Goal: Task Accomplishment & Management: Use online tool/utility

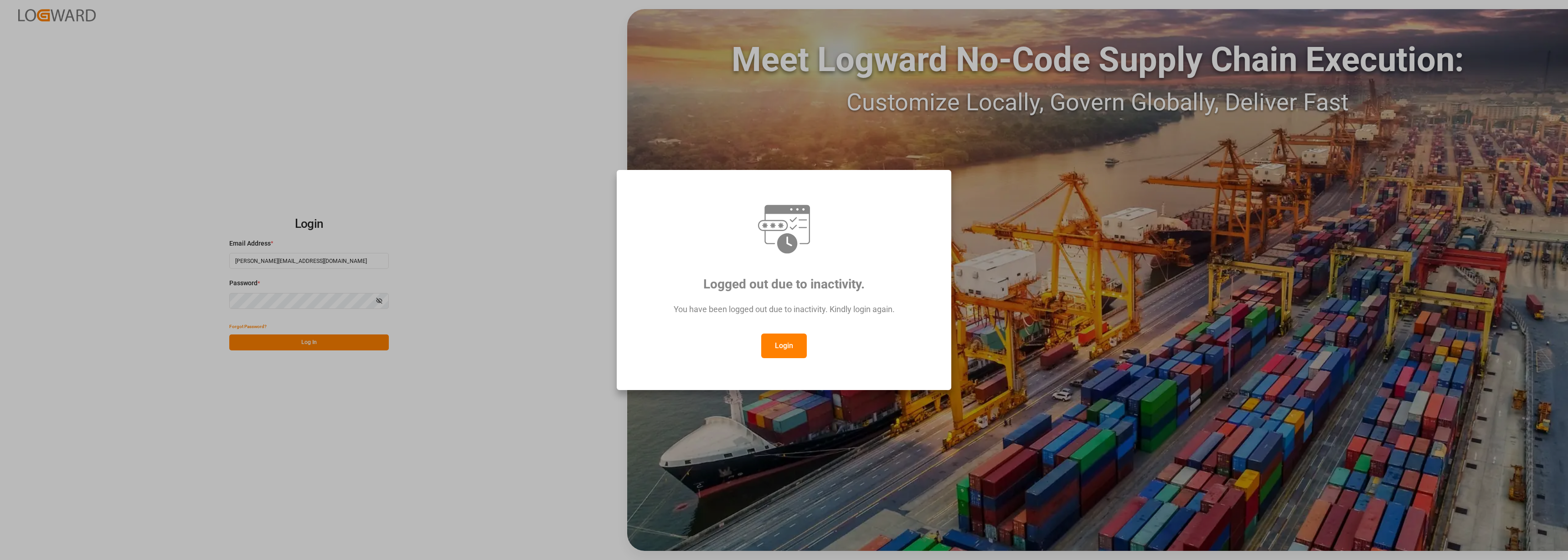
click at [771, 350] on button "Login" at bounding box center [784, 346] width 46 height 24
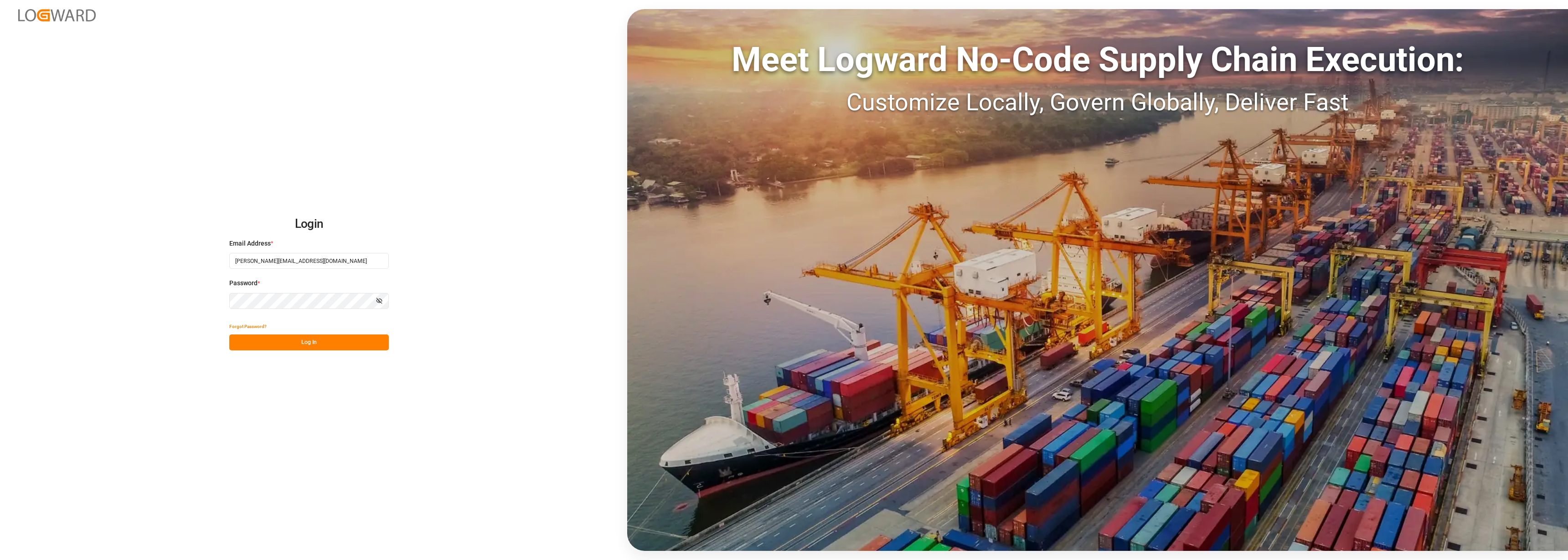
click at [337, 339] on button "Log In" at bounding box center [309, 343] width 159 height 16
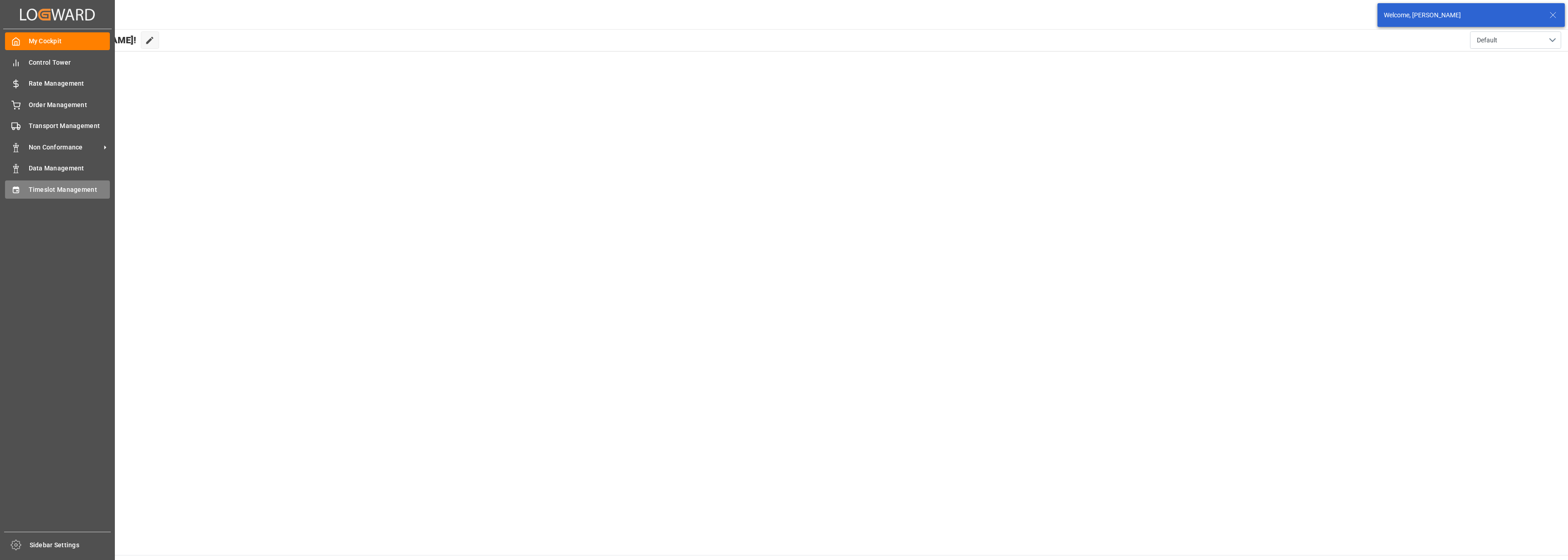
click at [61, 185] on span "Timeslot Management" at bounding box center [69, 190] width 82 height 10
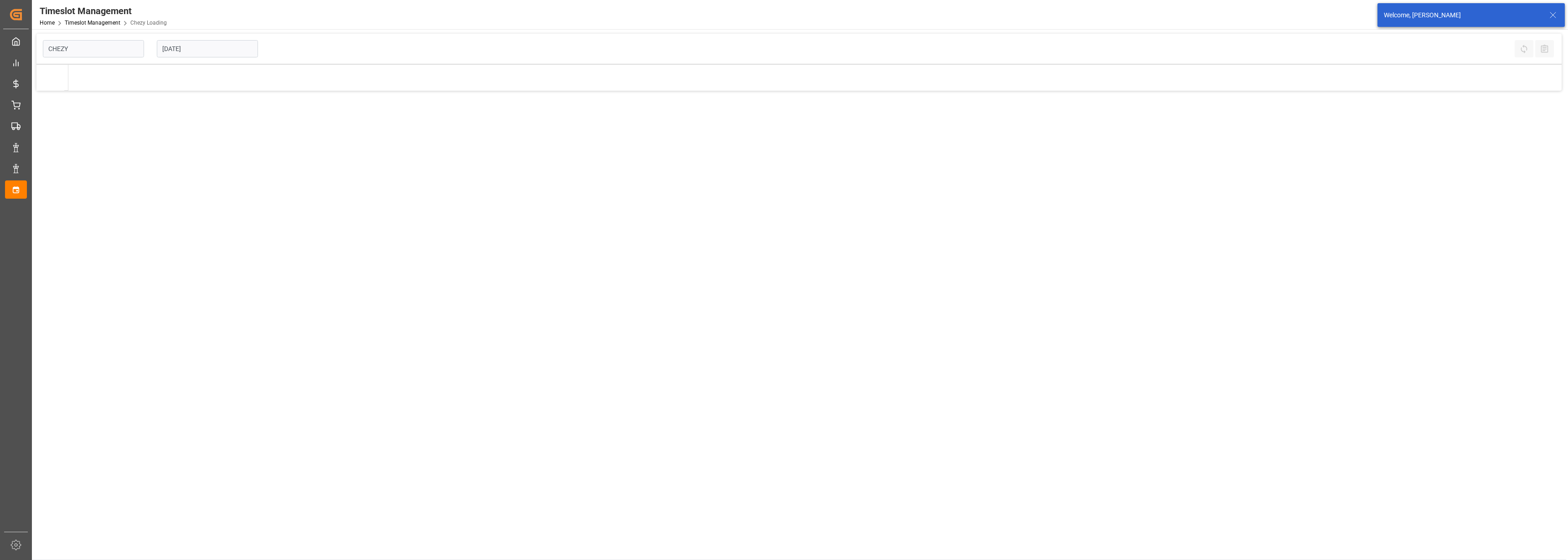
type input "Chezy Loading"
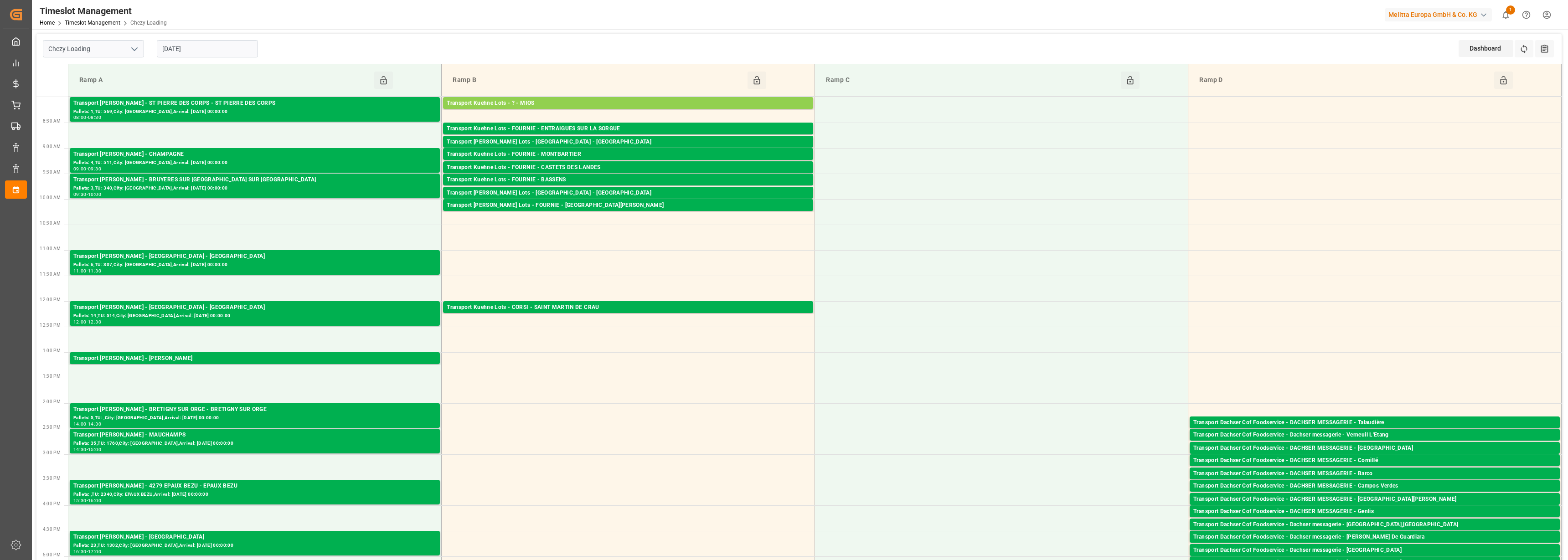
click at [198, 50] on input "[DATE]" at bounding box center [208, 49] width 101 height 17
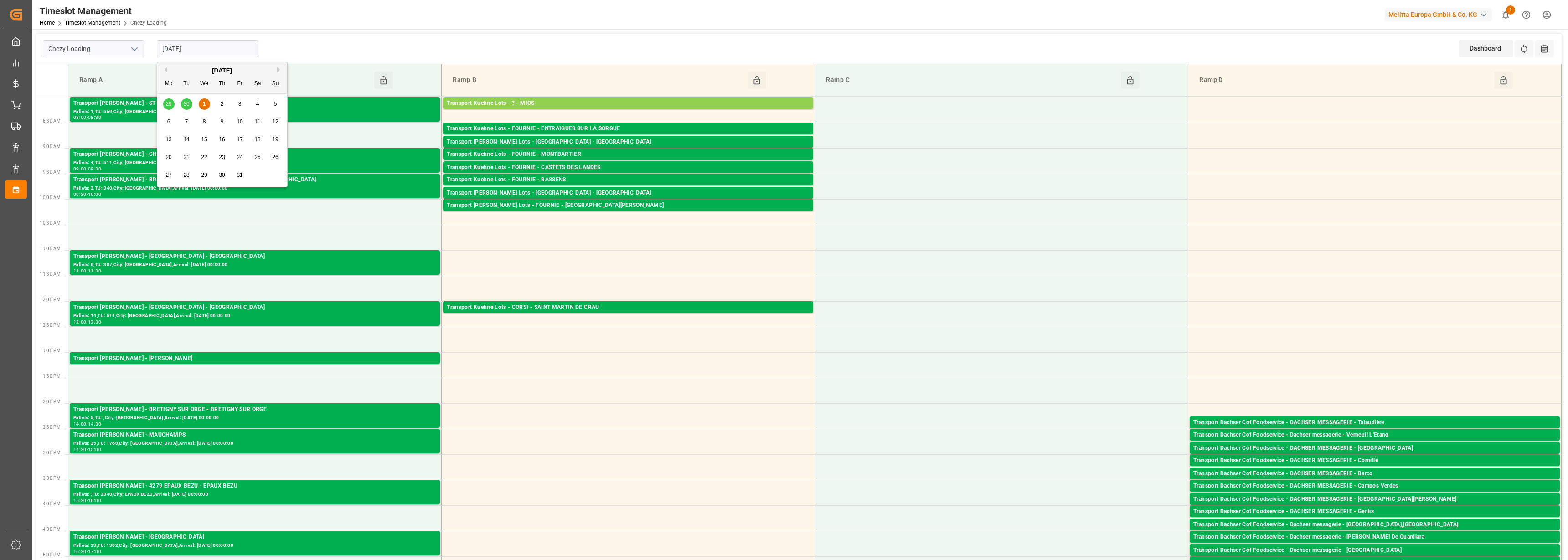
click at [223, 108] on div "2" at bounding box center [222, 104] width 12 height 11
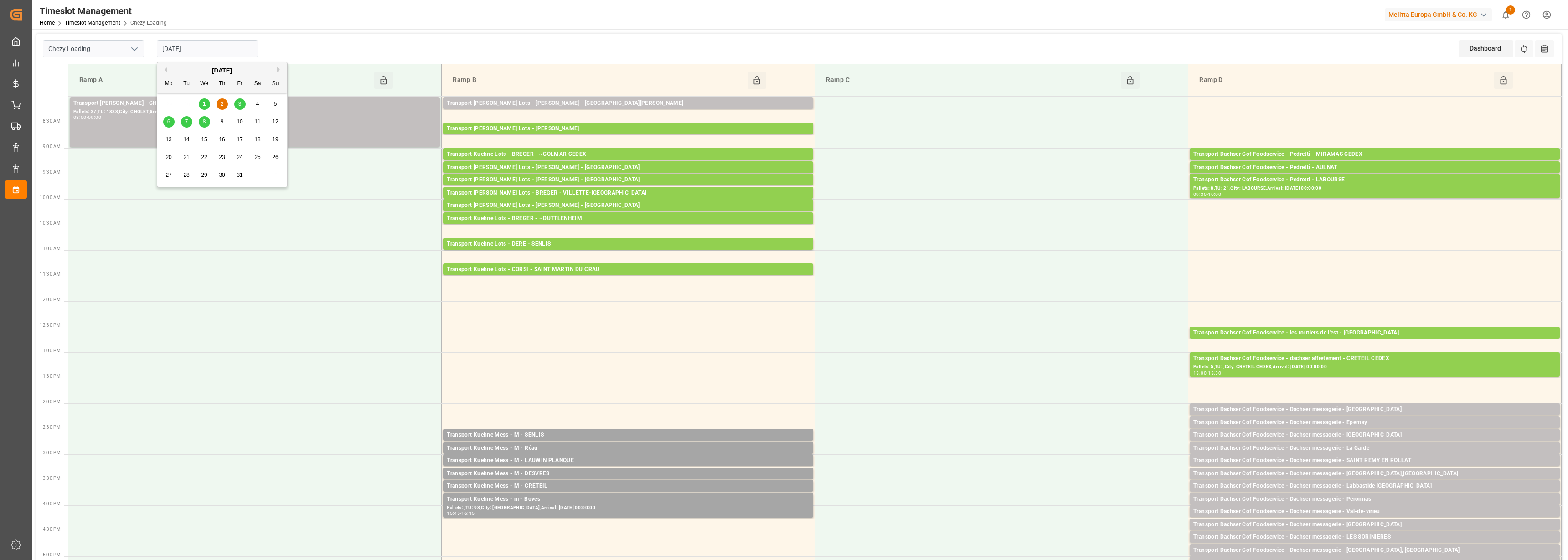
click at [206, 47] on input "[DATE]" at bounding box center [208, 49] width 101 height 17
click at [237, 104] on div "3" at bounding box center [240, 104] width 12 height 11
type input "[DATE]"
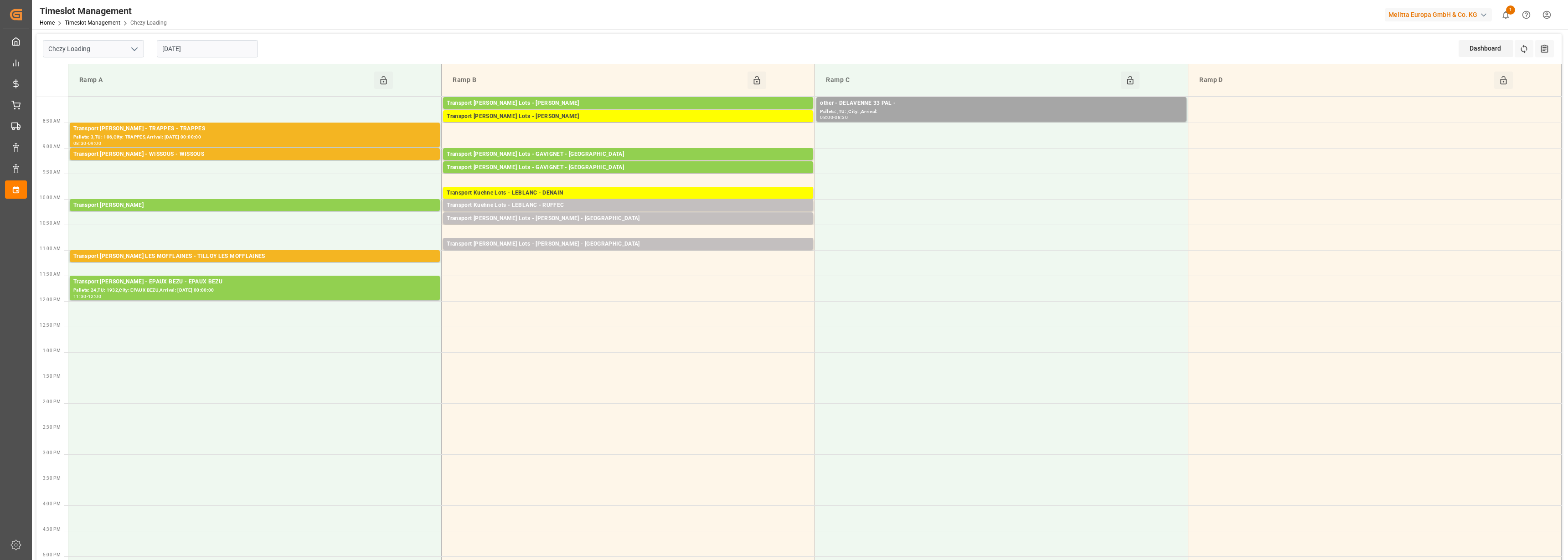
click at [134, 50] on polyline "open menu" at bounding box center [134, 49] width 5 height 2
click at [105, 68] on div "Chezy Loading" at bounding box center [93, 69] width 100 height 21
click at [125, 55] on input "Chezy Loading" at bounding box center [93, 49] width 101 height 17
click at [133, 48] on polyline "open menu" at bounding box center [134, 49] width 5 height 2
click at [109, 88] on div "Chezy Unloading" at bounding box center [93, 89] width 100 height 21
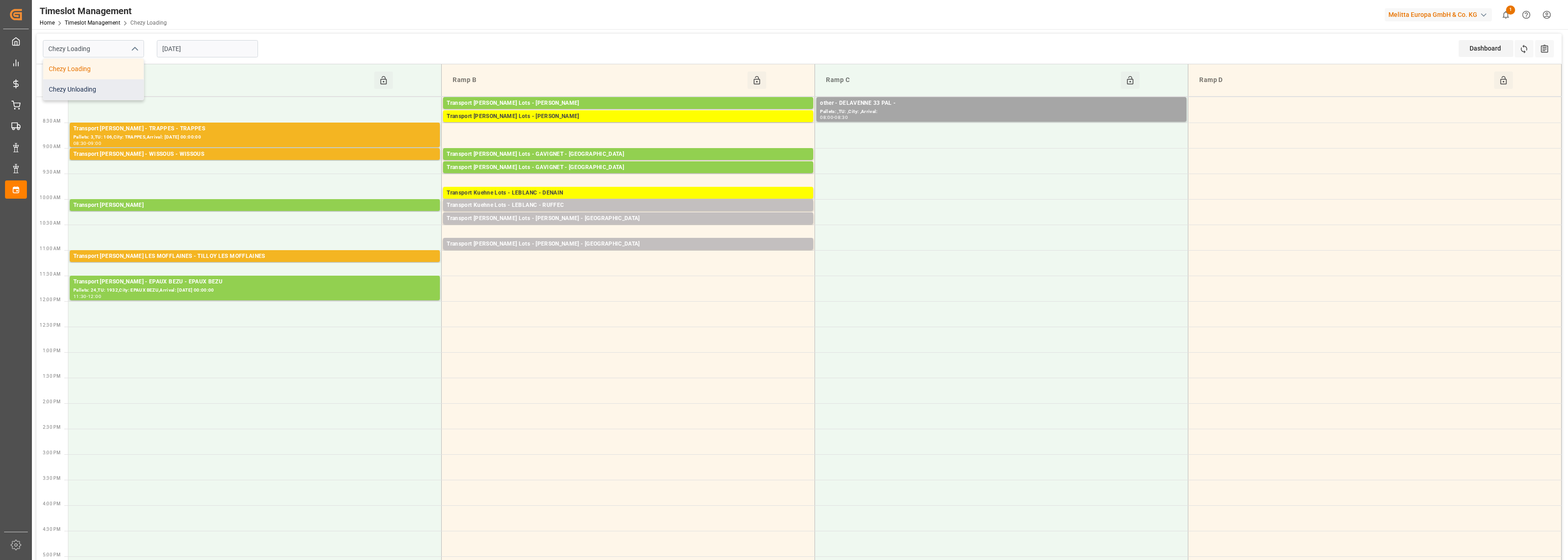
type input "Chezy Unloading"
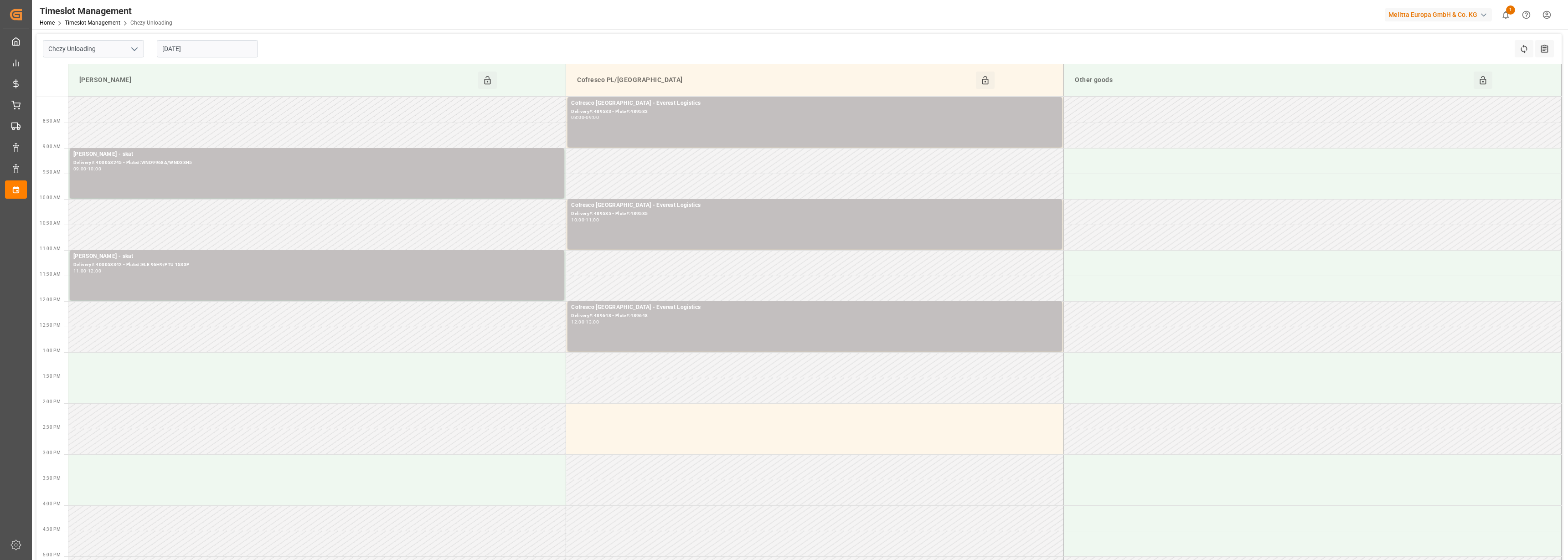
click at [203, 54] on input "[DATE]" at bounding box center [208, 49] width 101 height 17
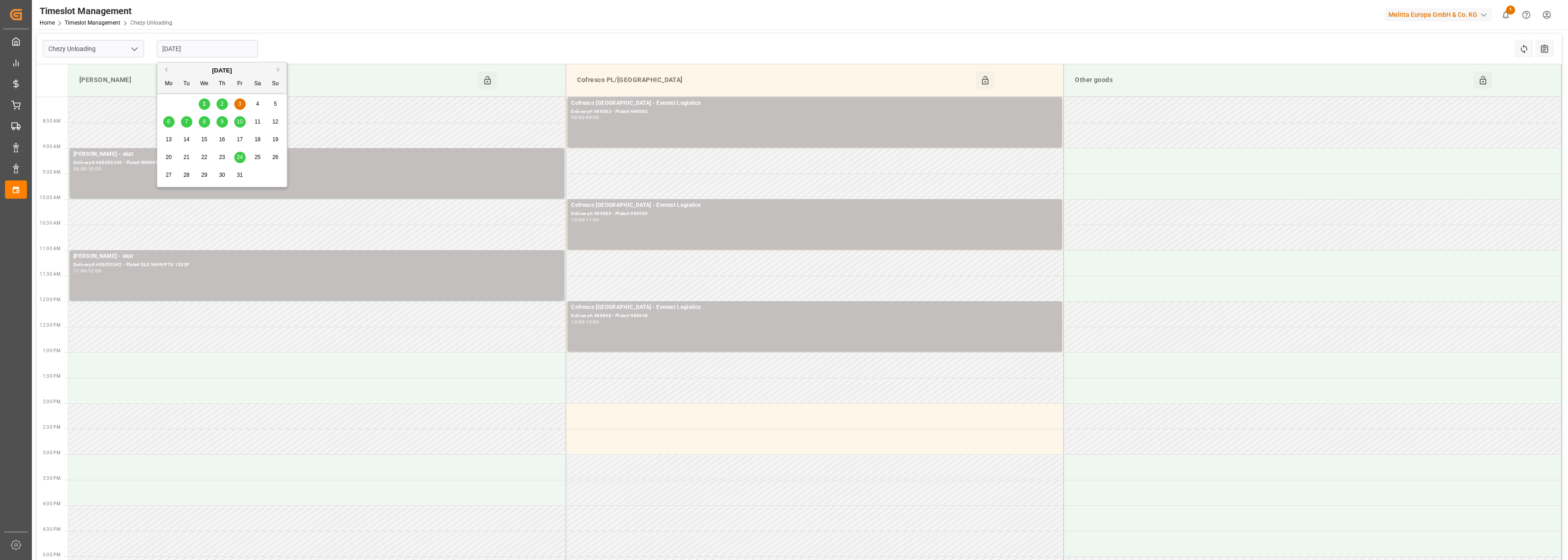
click at [221, 106] on span "2" at bounding box center [222, 103] width 3 height 6
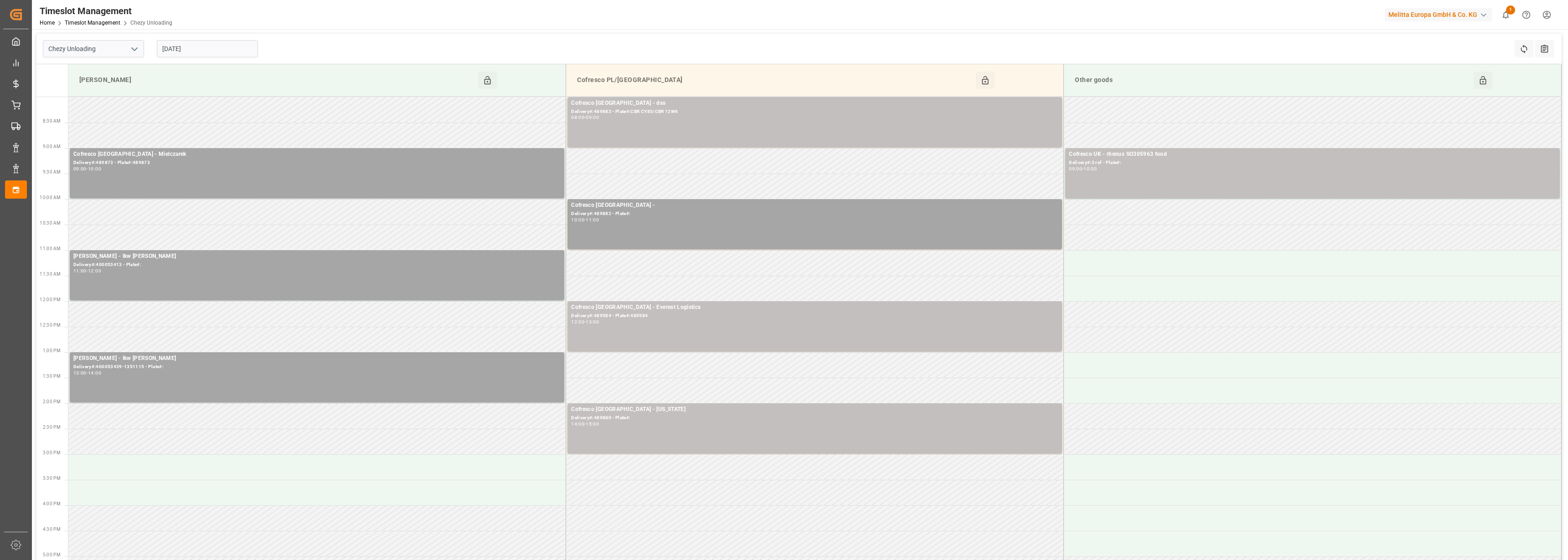
click at [192, 50] on input "[DATE]" at bounding box center [208, 49] width 101 height 17
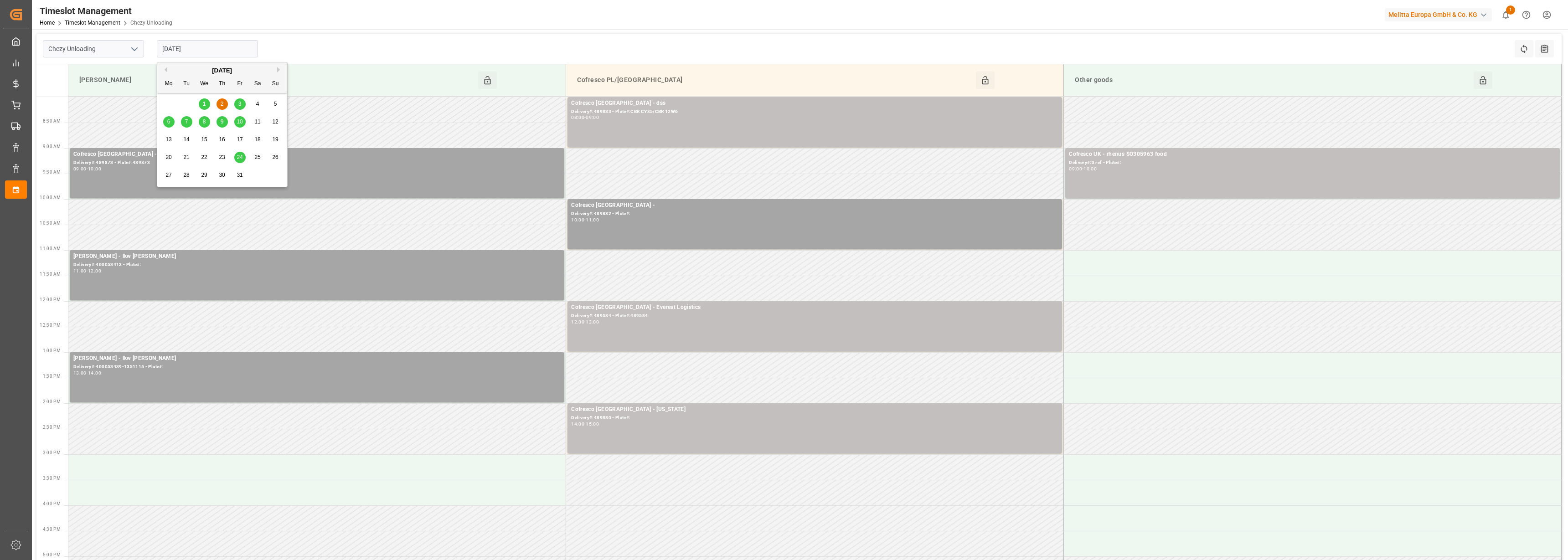
click at [205, 103] on span "1" at bounding box center [204, 103] width 3 height 6
type input "[DATE]"
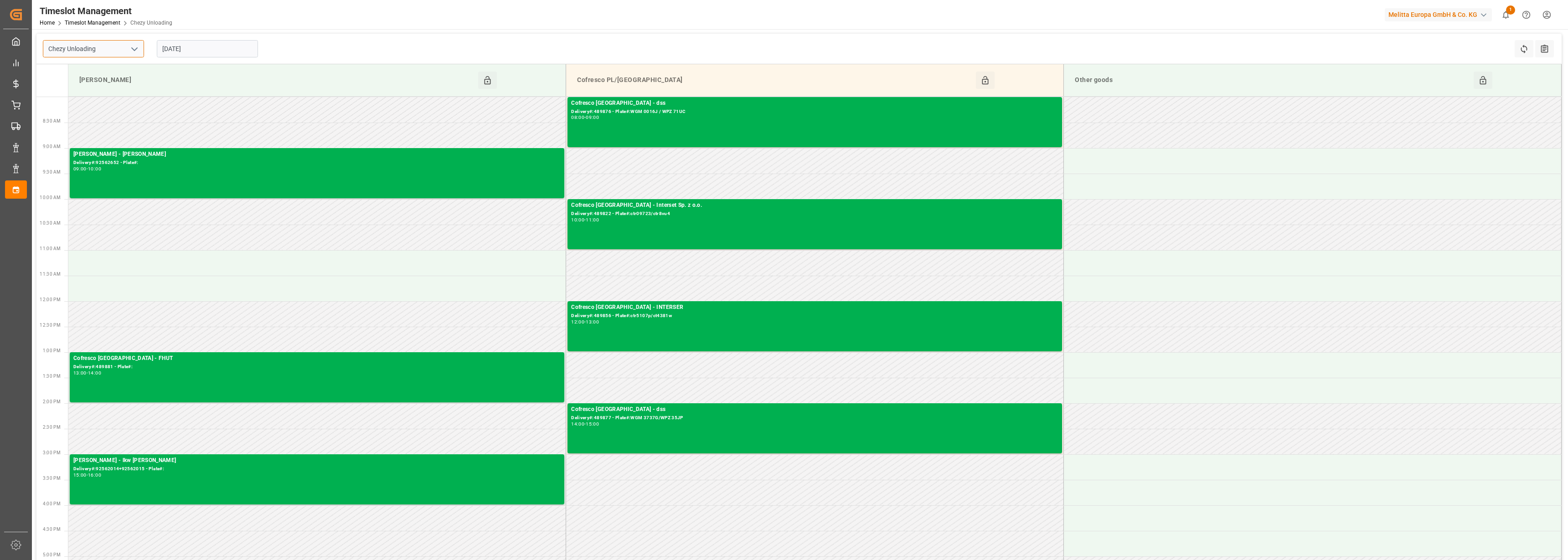
click at [126, 47] on input "Chezy Unloading" at bounding box center [93, 49] width 101 height 17
click at [131, 47] on icon "open menu" at bounding box center [135, 49] width 11 height 11
click at [105, 72] on div "Chezy Loading" at bounding box center [93, 69] width 100 height 21
type input "Chezy Loading"
